Goal: Check status

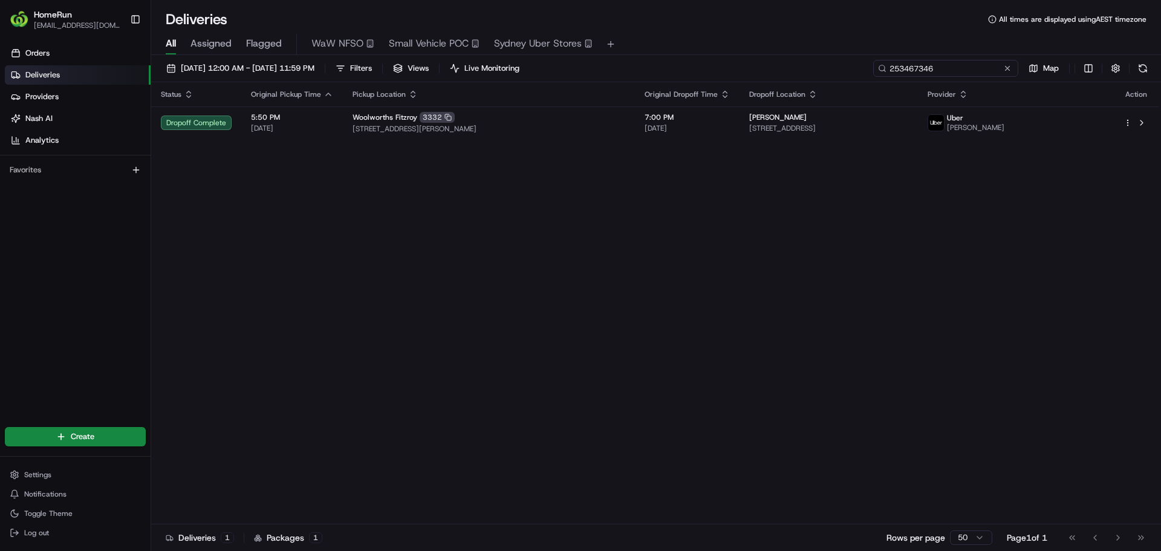
click at [957, 64] on input "253467346" at bounding box center [945, 68] width 145 height 17
paste input "66219265"
type input "266219265"
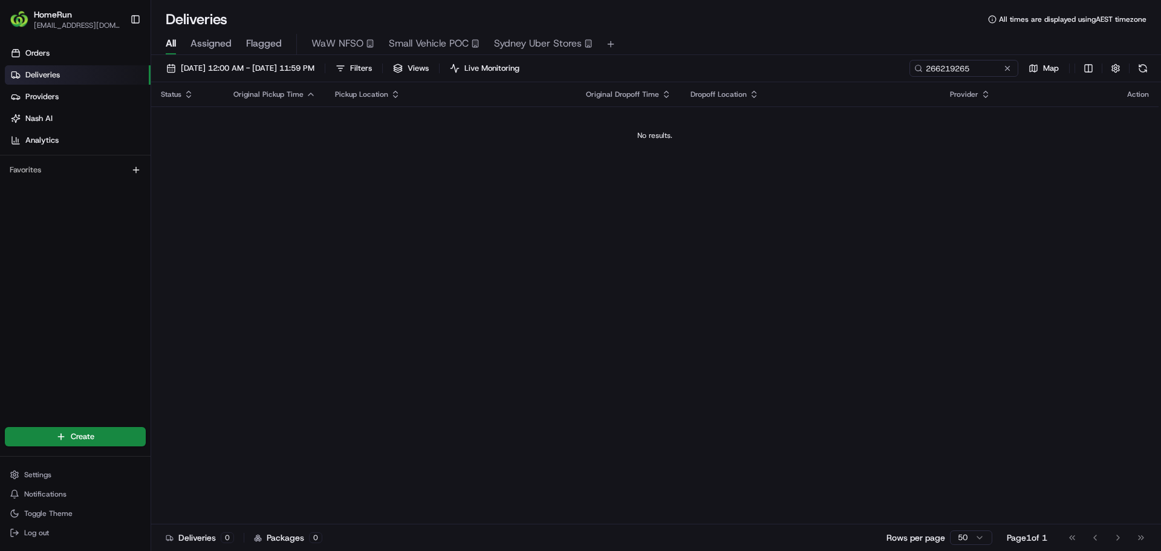
drag, startPoint x: 681, startPoint y: 207, endPoint x: 675, endPoint y: 208, distance: 6.2
drag, startPoint x: 675, startPoint y: 208, endPoint x: 616, endPoint y: 239, distance: 66.3
click at [617, 239] on div "Status Original Pickup Time Pickup Location Original Dropoff Time Dropoff Locat…" at bounding box center [655, 303] width 1008 height 442
click at [952, 67] on input "266219265" at bounding box center [945, 68] width 145 height 17
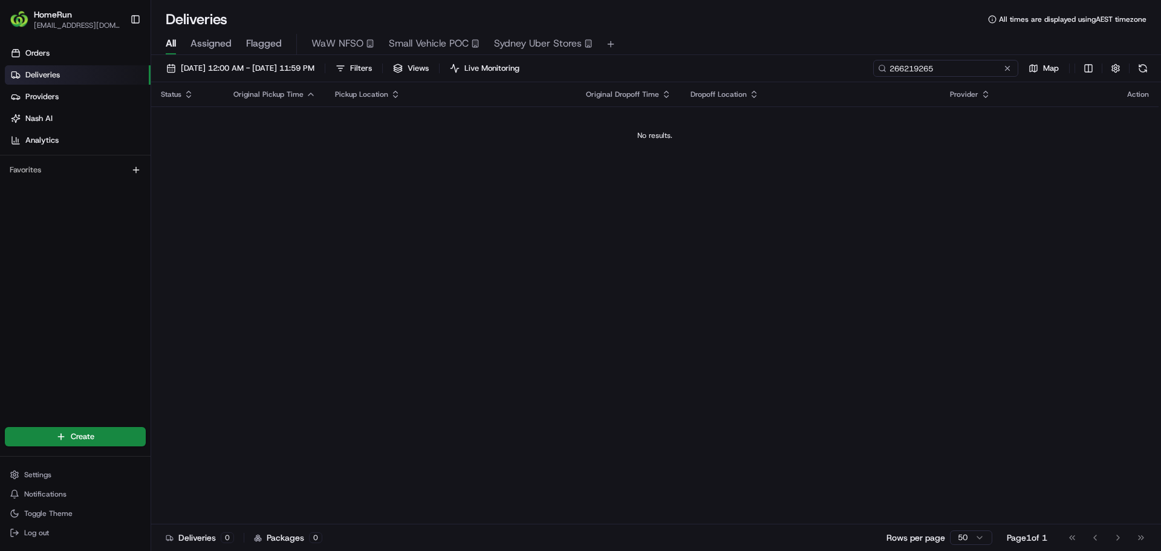
click at [952, 67] on input "266219265" at bounding box center [945, 68] width 145 height 17
click at [933, 70] on input "266219265" at bounding box center [945, 68] width 145 height 17
click at [259, 67] on span "13/08/2025 12:00 AM - 17/08/2025 11:59 PM" at bounding box center [248, 68] width 134 height 11
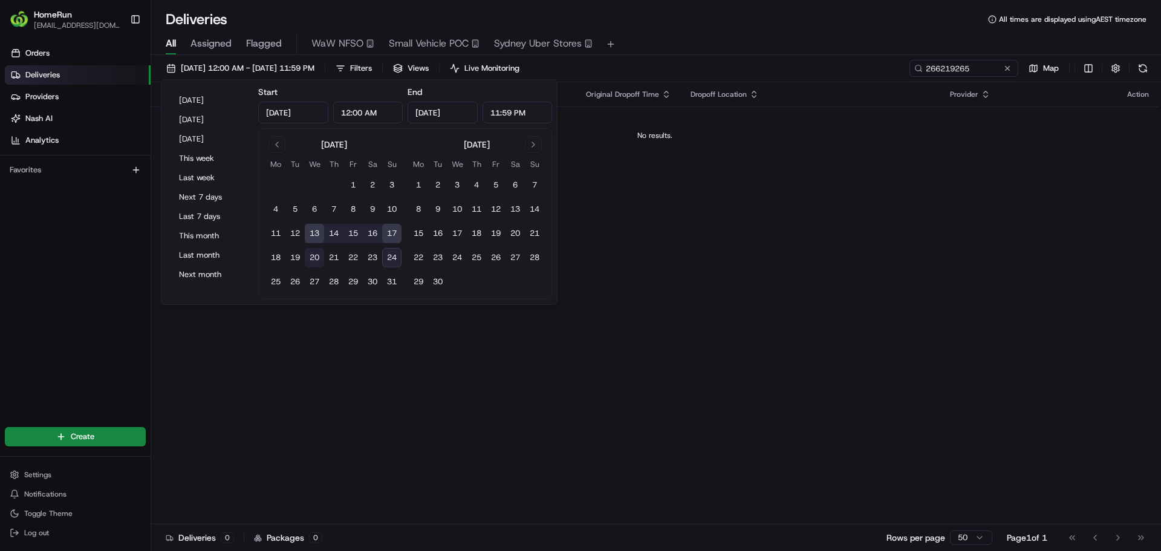
click at [318, 258] on button "20" at bounding box center [314, 257] width 19 height 19
type input "Aug 20, 2025"
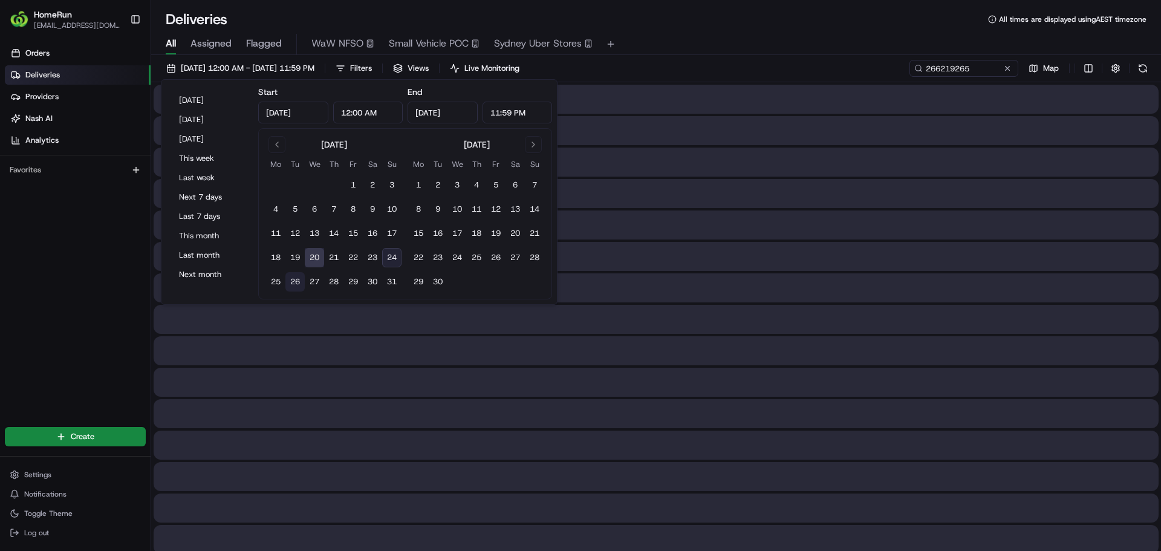
click at [293, 280] on button "26" at bounding box center [294, 281] width 19 height 19
type input "Aug 26, 2025"
click at [758, 76] on div "20/08/2025 12:00 AM - 26/08/2025 11:59 PM Filters Views Live Monitoring 2662192…" at bounding box center [656, 71] width 1010 height 22
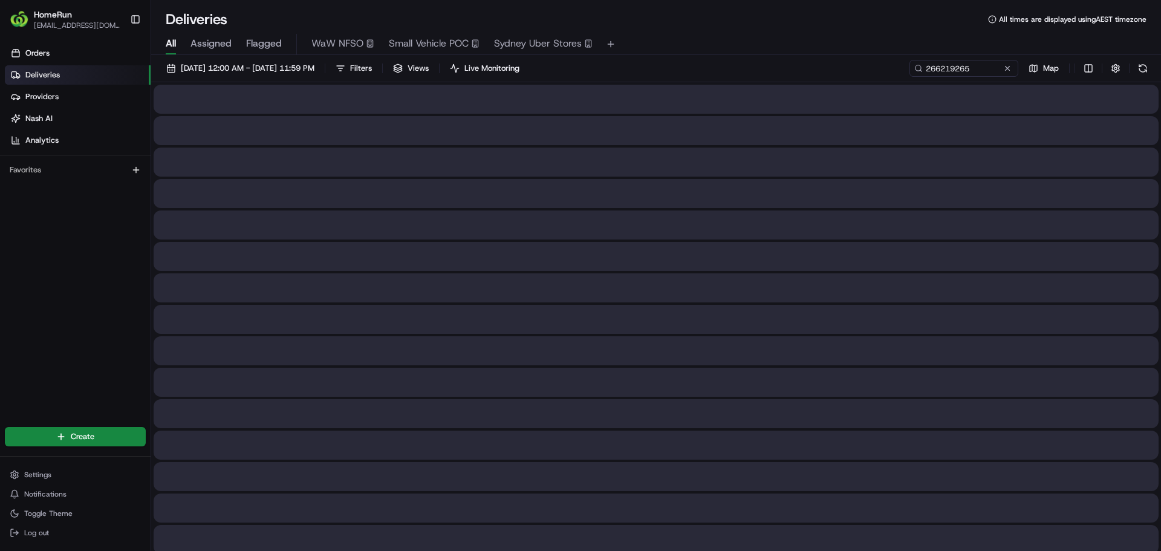
drag, startPoint x: 744, startPoint y: 65, endPoint x: 738, endPoint y: 64, distance: 6.2
drag, startPoint x: 738, startPoint y: 64, endPoint x: 709, endPoint y: 61, distance: 29.1
click at [709, 61] on div "20/08/2025 12:00 AM - 26/08/2025 11:59 PM Filters Views Live Monitoring 2662192…" at bounding box center [656, 71] width 1010 height 22
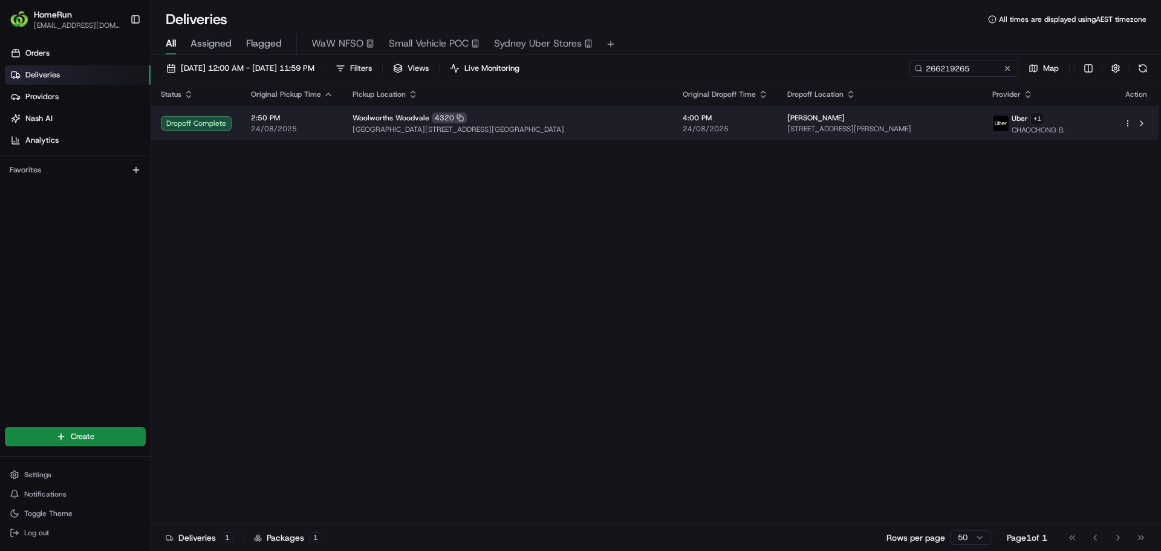
click at [645, 138] on td "Woolworths Woodvale 4320 Woodvale Shopping Centre, Cnr Trappers Drive And Whitf…" at bounding box center [508, 122] width 330 height 33
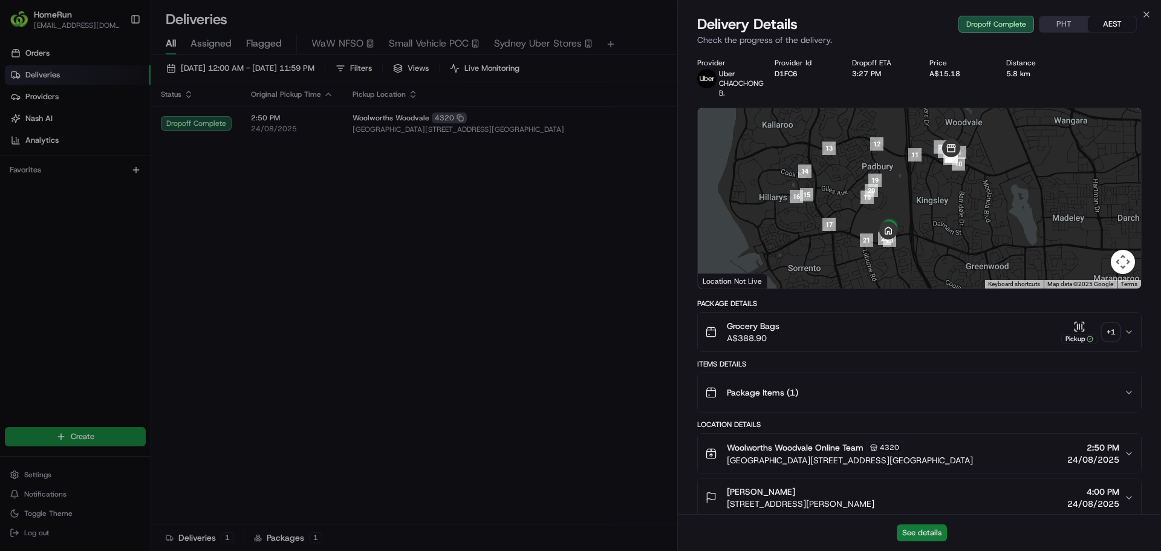
click at [936, 535] on button "See details" at bounding box center [922, 532] width 50 height 17
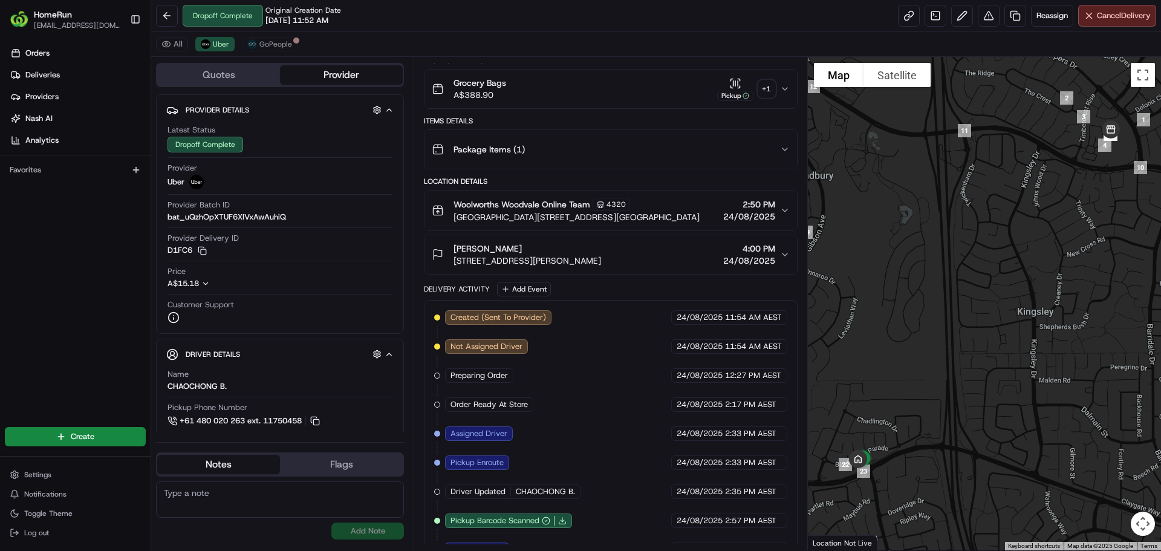
scroll to position [236, 0]
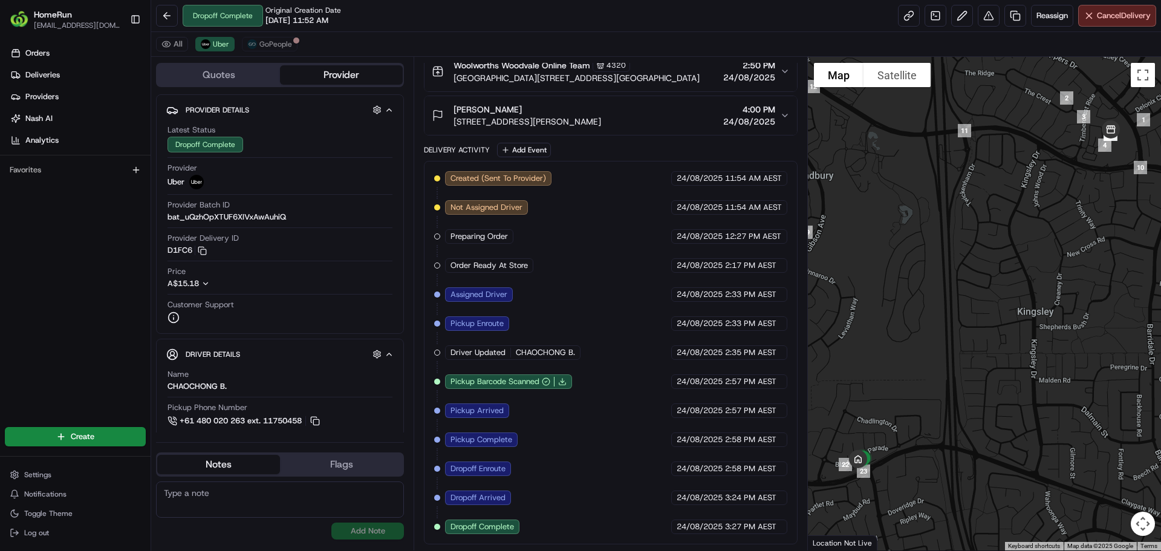
click at [701, 525] on span "24/08/2025" at bounding box center [700, 526] width 46 height 11
drag, startPoint x: 701, startPoint y: 525, endPoint x: 780, endPoint y: 531, distance: 79.5
click at [772, 537] on div "Created (Sent To Provider) Uber [DATE] 11:54 AM AEST Not Assigned Driver Uber […" at bounding box center [610, 352] width 373 height 383
click at [781, 531] on div "[DATE] 3:27 PM AEST" at bounding box center [729, 526] width 116 height 15
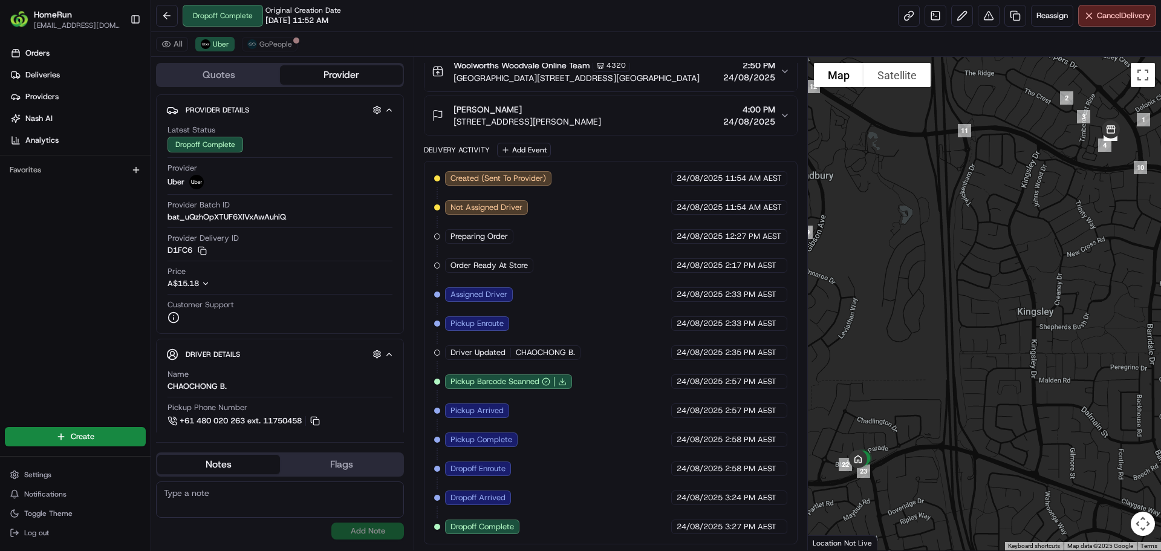
click at [781, 531] on div "[DATE] 3:27 PM AEST" at bounding box center [729, 526] width 116 height 15
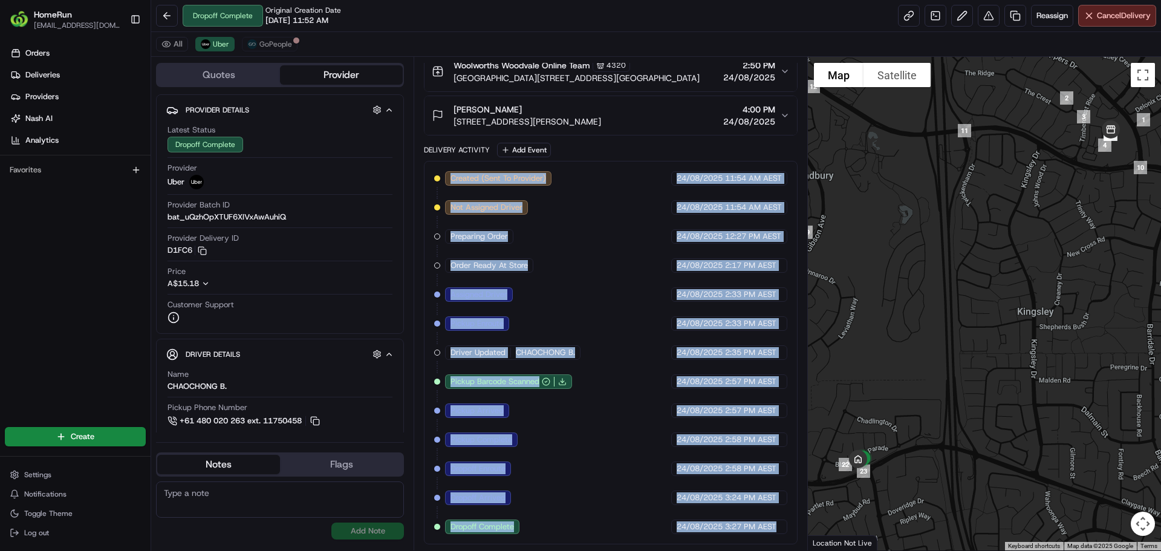
drag, startPoint x: 781, startPoint y: 531, endPoint x: 446, endPoint y: 183, distance: 482.9
click at [446, 183] on div "Created (Sent To Provider) Uber [DATE] 11:54 AM AEST Not Assigned Driver Uber […" at bounding box center [610, 352] width 353 height 363
click at [446, 183] on div "Created (Sent To Provider)" at bounding box center [498, 178] width 106 height 15
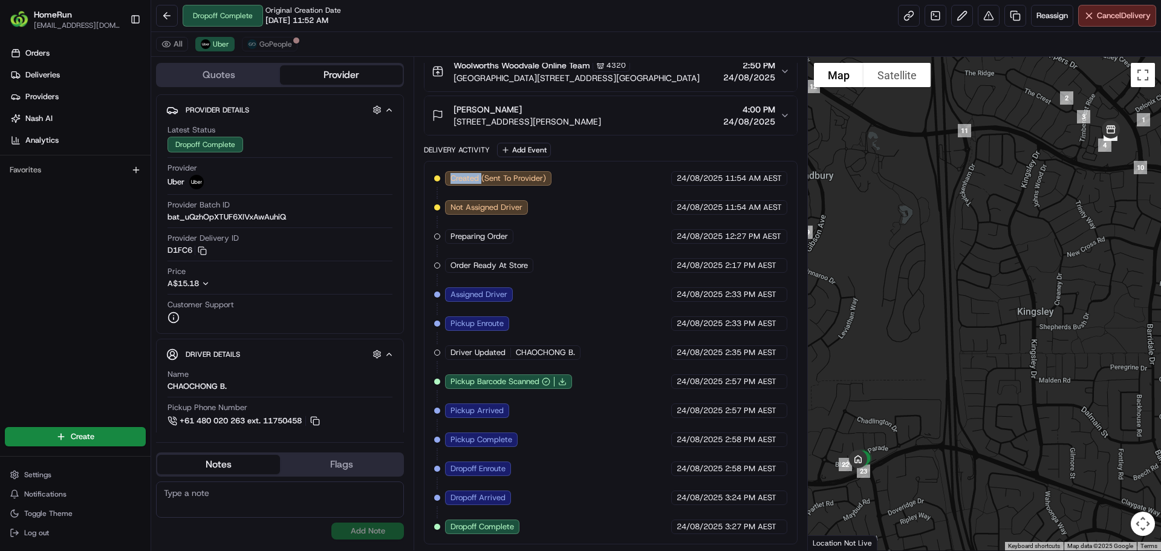
click at [446, 183] on div "Created (Sent To Provider)" at bounding box center [498, 178] width 106 height 15
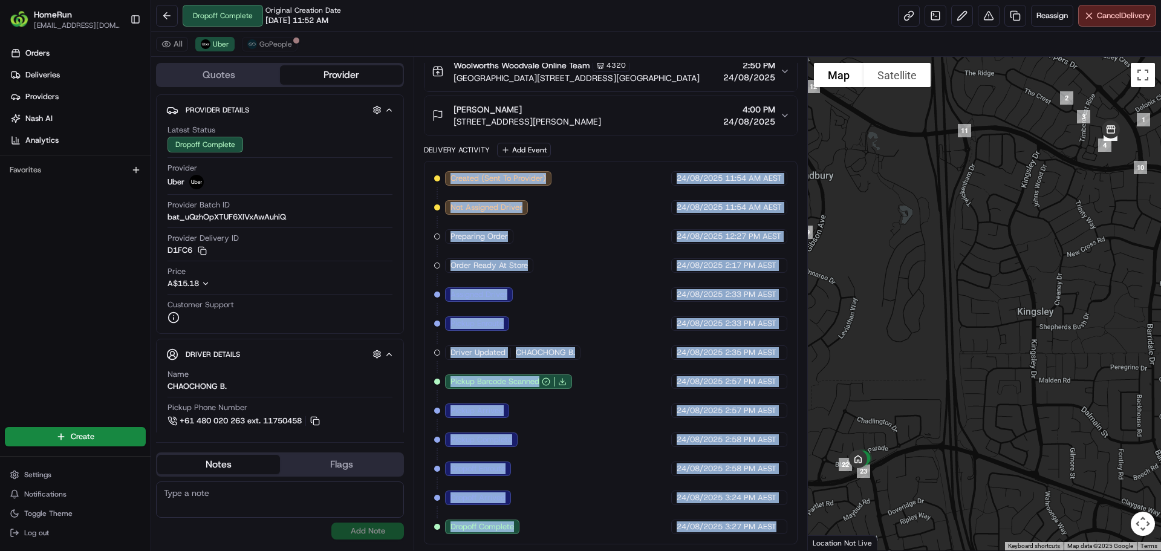
drag, startPoint x: 446, startPoint y: 183, endPoint x: 754, endPoint y: 538, distance: 470.3
click at [754, 538] on div "Created (Sent To Provider) Uber [DATE] 11:54 AM AEST Not Assigned Driver Uber […" at bounding box center [610, 352] width 373 height 383
click at [756, 526] on span "3:27 PM AEST" at bounding box center [750, 526] width 51 height 11
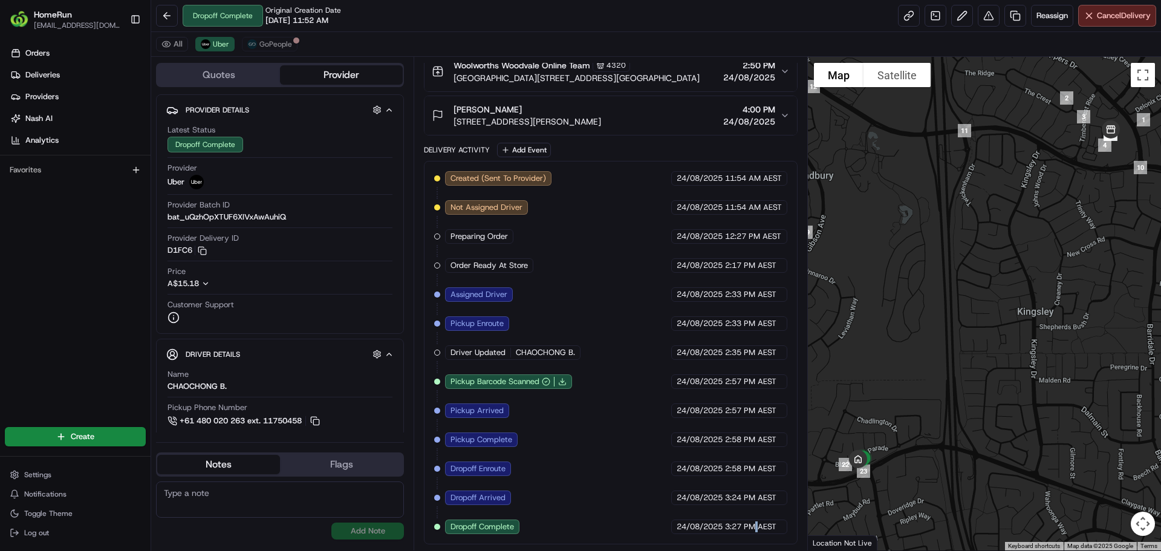
click at [756, 526] on span "3:27 PM AEST" at bounding box center [750, 526] width 51 height 11
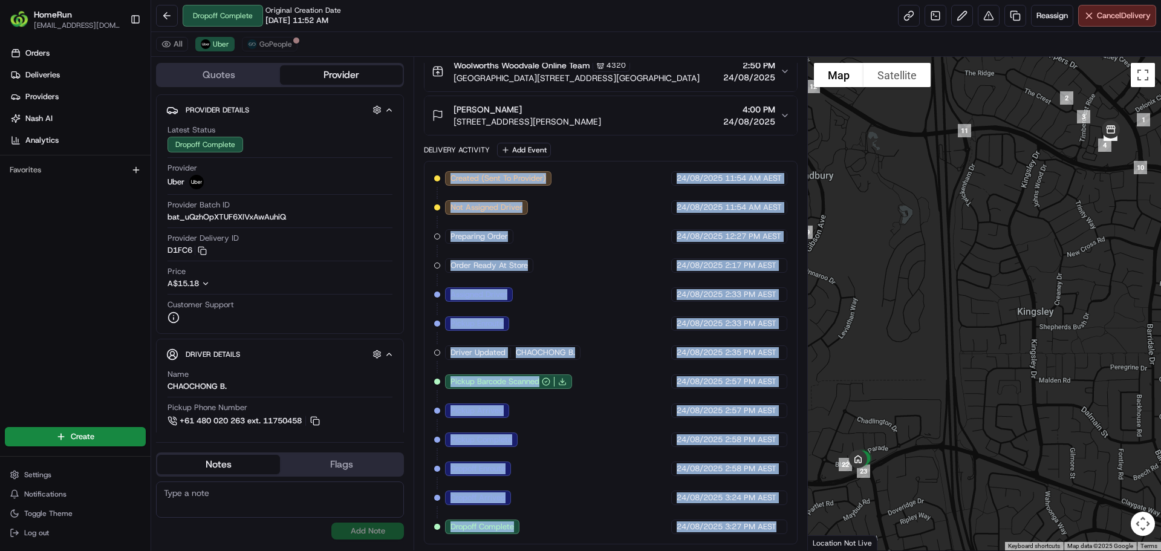
drag, startPoint x: 756, startPoint y: 526, endPoint x: 464, endPoint y: 177, distance: 454.7
click at [464, 177] on div "Created (Sent To Provider) Uber [DATE] 11:54 AM AEST Not Assigned Driver Uber […" at bounding box center [610, 352] width 353 height 363
click at [464, 177] on span "Created (Sent To Provider)" at bounding box center [499, 178] width 96 height 11
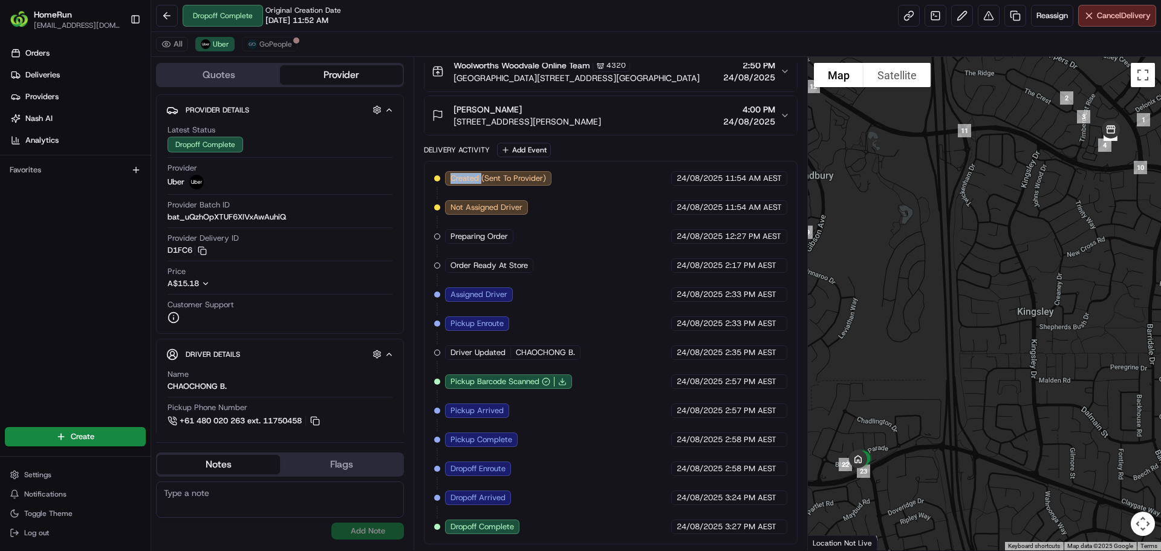
click at [464, 177] on span "Created (Sent To Provider)" at bounding box center [499, 178] width 96 height 11
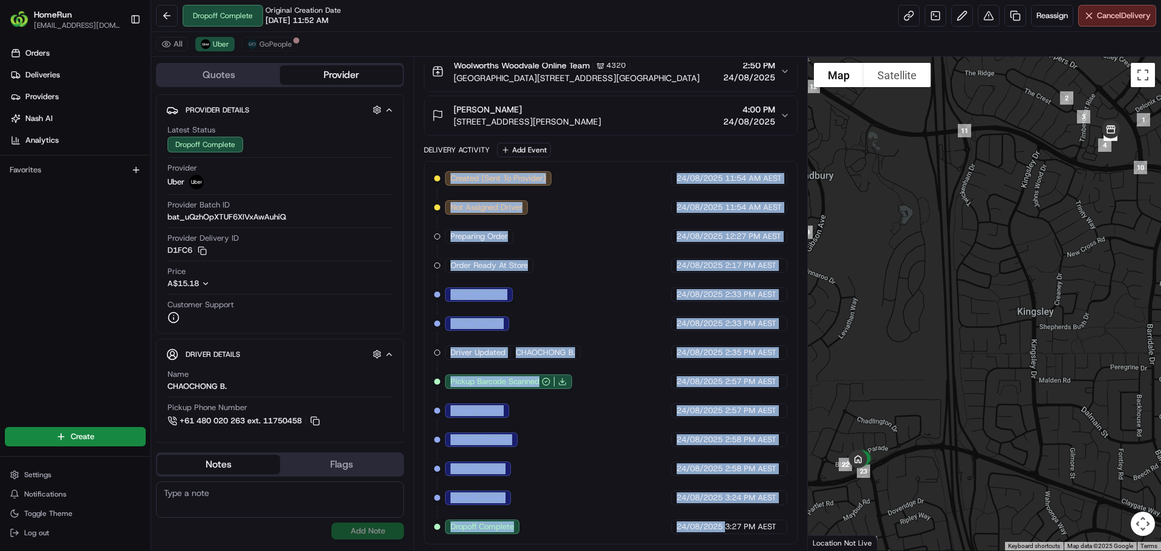
drag, startPoint x: 464, startPoint y: 177, endPoint x: 715, endPoint y: 526, distance: 430.3
click at [715, 526] on div "Created (Sent To Provider) Uber [DATE] 11:54 AM AEST Not Assigned Driver Uber […" at bounding box center [610, 352] width 353 height 363
click at [717, 526] on span "24/08/2025" at bounding box center [700, 526] width 46 height 11
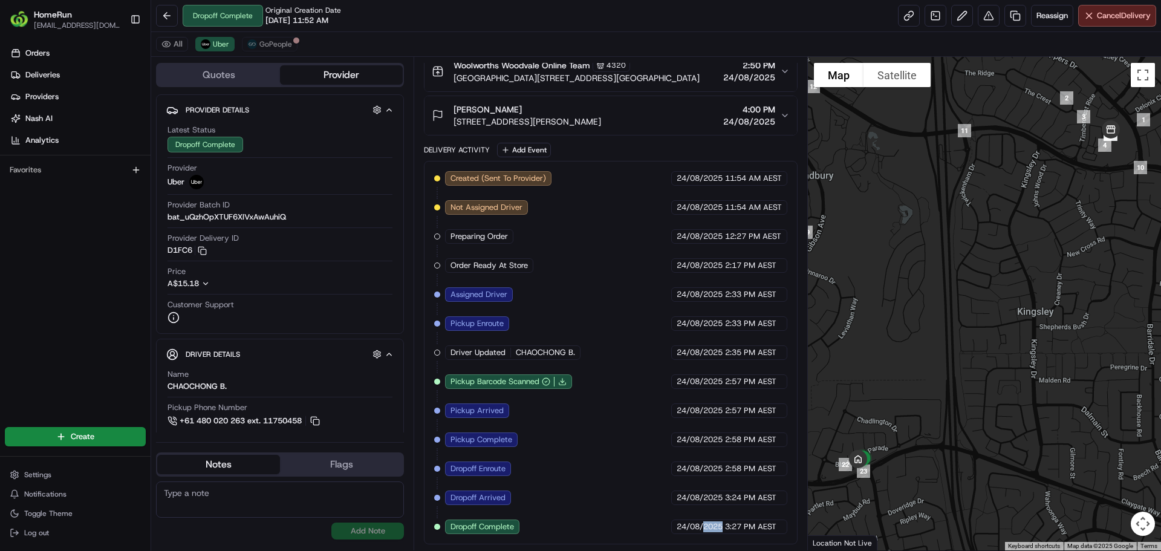
click at [717, 526] on span "24/08/2025" at bounding box center [700, 526] width 46 height 11
drag, startPoint x: 717, startPoint y: 526, endPoint x: 769, endPoint y: 526, distance: 52.0
click at [769, 526] on div "[DATE] 3:27 PM AEST" at bounding box center [729, 526] width 116 height 15
click at [769, 526] on span "3:27 PM AEST" at bounding box center [750, 526] width 51 height 11
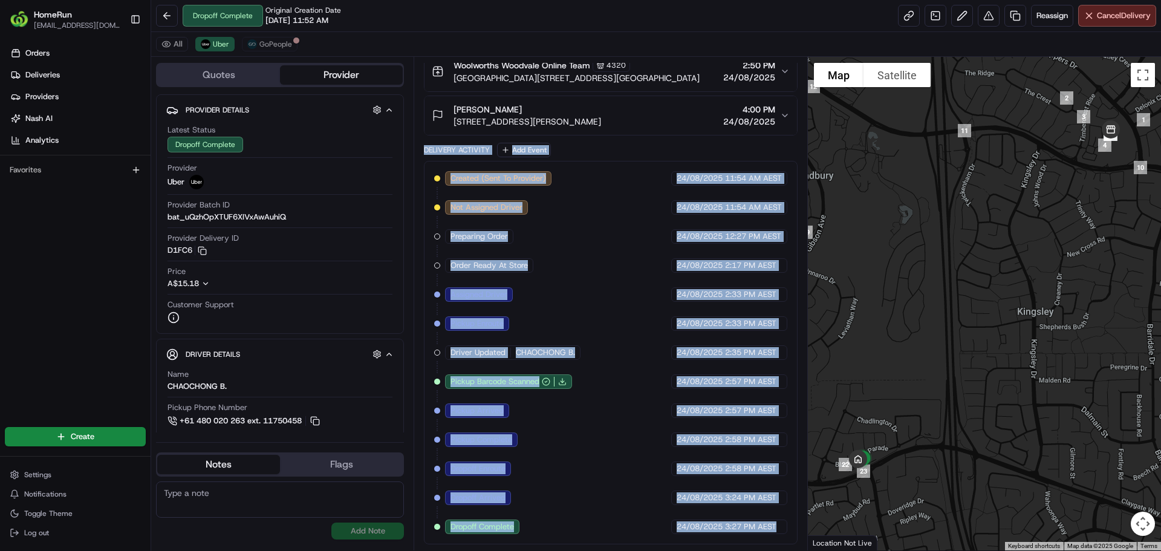
drag, startPoint x: 769, startPoint y: 526, endPoint x: 451, endPoint y: 158, distance: 486.2
click at [458, 157] on div "Delivery Activity Add Event Created (Sent To Provider) Uber [DATE] 11:54 AM AES…" at bounding box center [610, 344] width 373 height 402
click at [449, 171] on div "Created (Sent To Provider) Uber [DATE] 11:54 AM AEST Not Assigned Driver Uber […" at bounding box center [610, 352] width 373 height 383
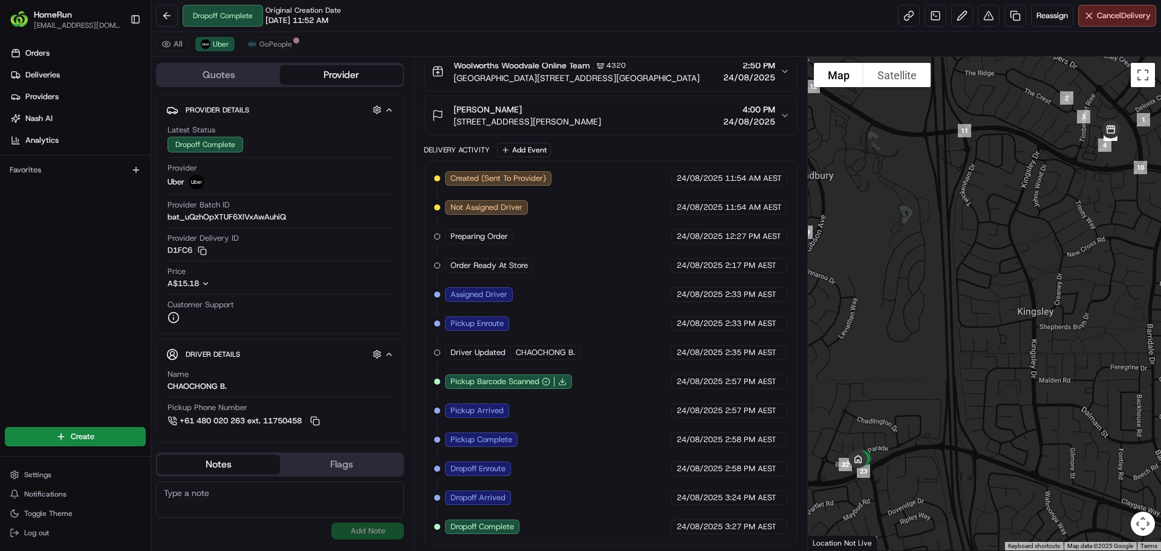
drag, startPoint x: 556, startPoint y: 291, endPoint x: 547, endPoint y: 293, distance: 9.4
click at [547, 293] on div "Created (Sent To Provider) Uber [DATE] 11:54 AM AEST Not Assigned Driver Uber […" at bounding box center [610, 352] width 353 height 363
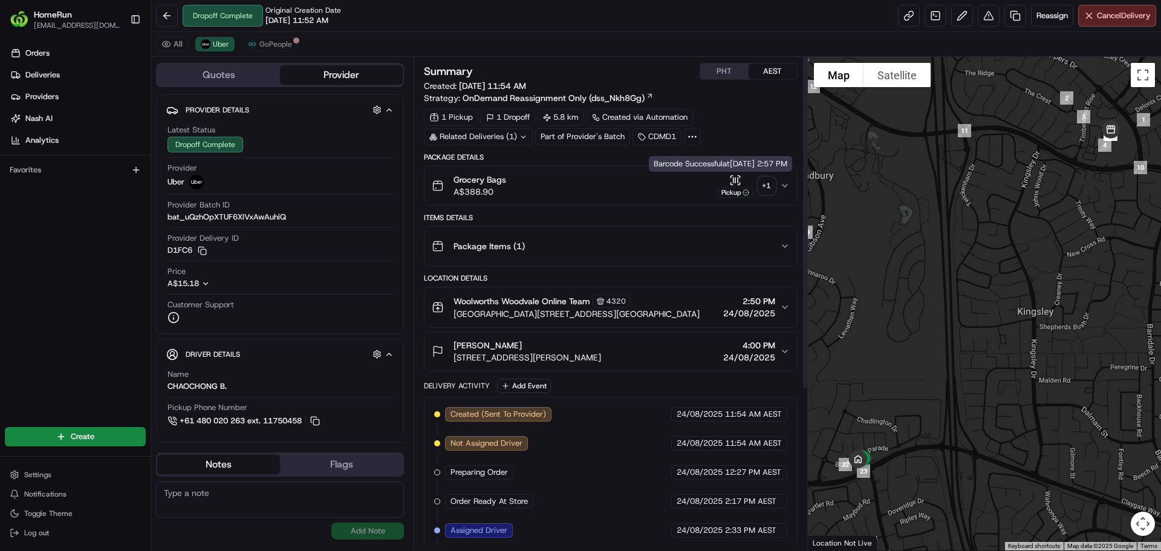
click at [742, 184] on div "Pickup" at bounding box center [735, 186] width 36 height 24
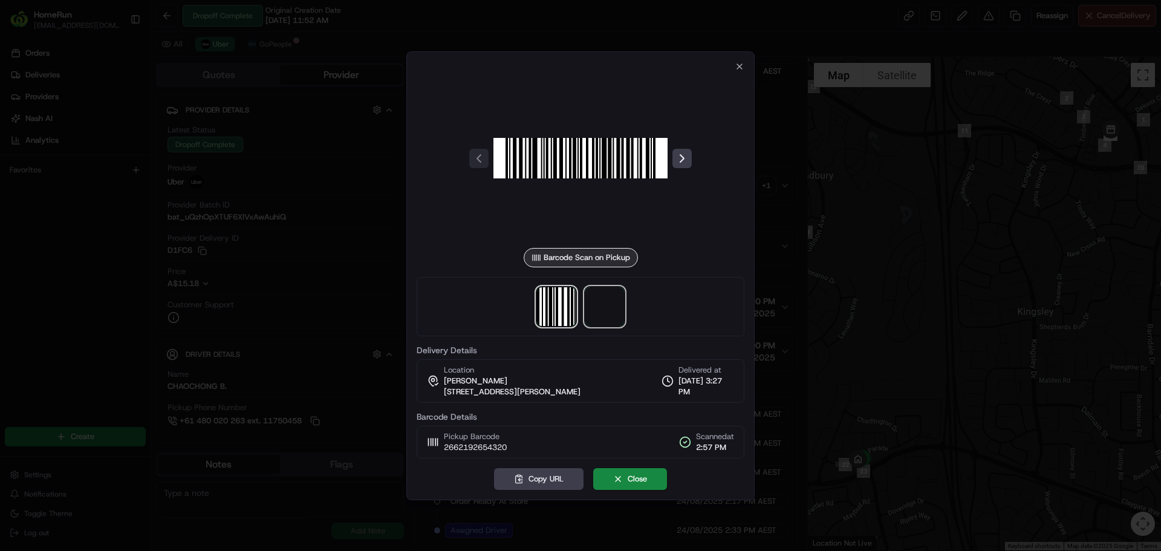
click at [611, 305] on span at bounding box center [604, 306] width 39 height 39
